Goal: Task Accomplishment & Management: Use online tool/utility

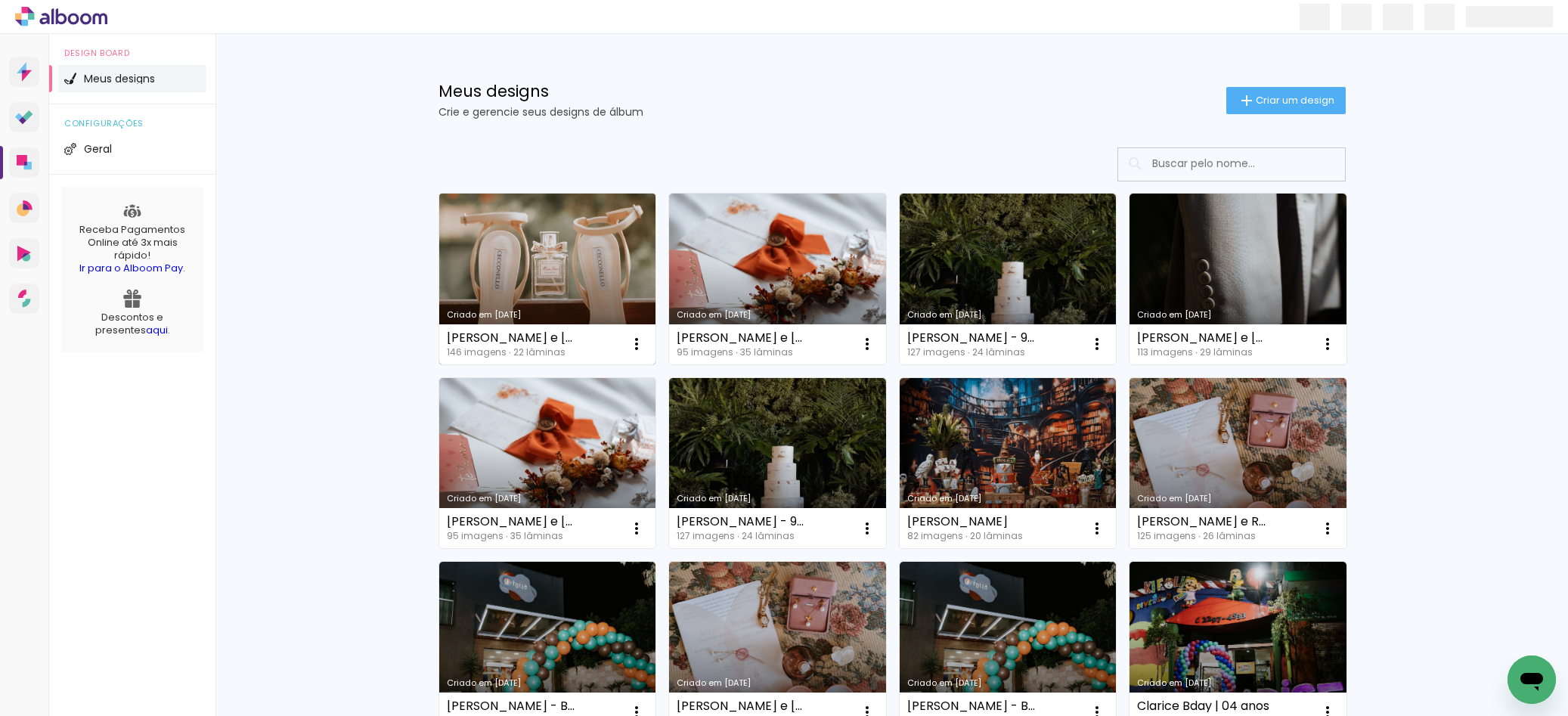
click at [508, 248] on link "Criado em [DATE]" at bounding box center [547, 279] width 217 height 171
click at [0, 0] on neon-animated-pages "Confirmar Cancelar" at bounding box center [0, 0] width 0 height 0
